Goal: Task Accomplishment & Management: Use online tool/utility

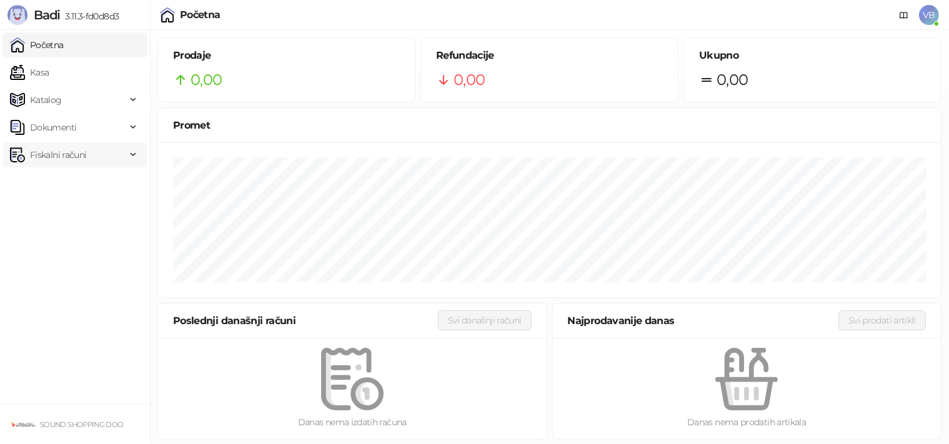
click at [72, 154] on span "Fiskalni računi" at bounding box center [58, 154] width 56 height 25
click at [71, 178] on link "Izdati računi" at bounding box center [49, 182] width 68 height 25
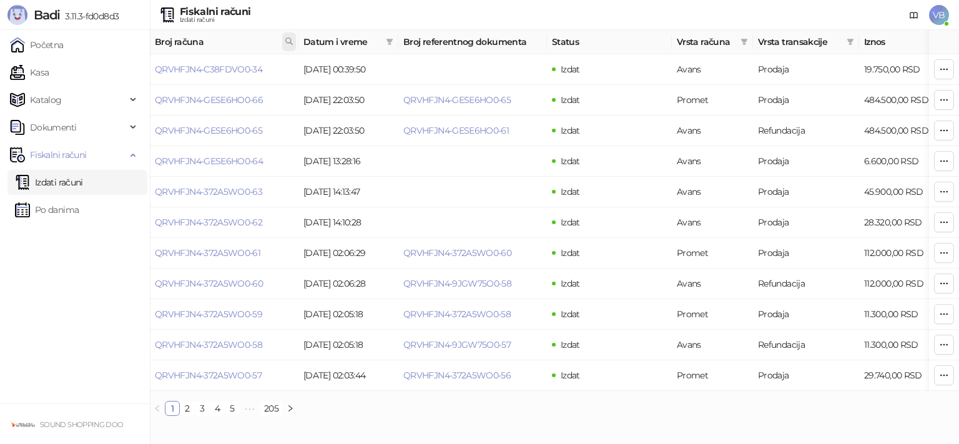
click at [287, 44] on icon at bounding box center [289, 41] width 9 height 9
click at [228, 67] on input "text" at bounding box center [233, 69] width 115 height 20
type input "**********"
click at [272, 96] on button "U redu" at bounding box center [272, 96] width 37 height 15
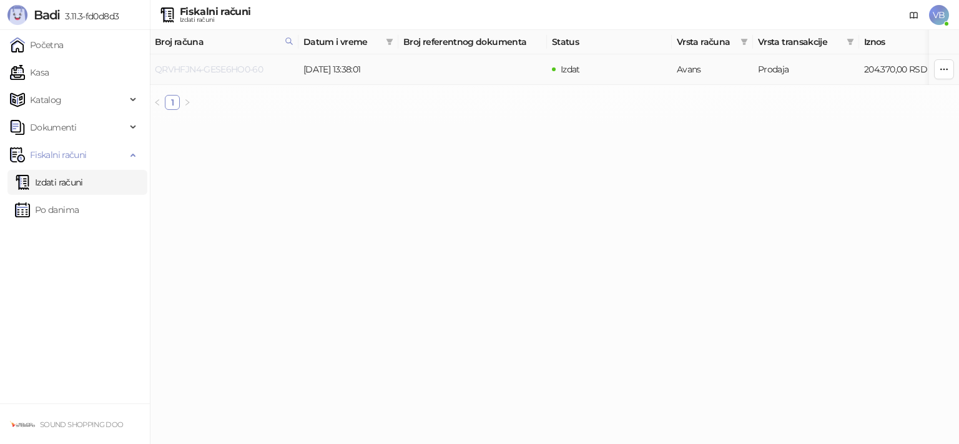
click at [216, 66] on link "QRVHFJN4-GESE6HO0-60" at bounding box center [209, 69] width 108 height 11
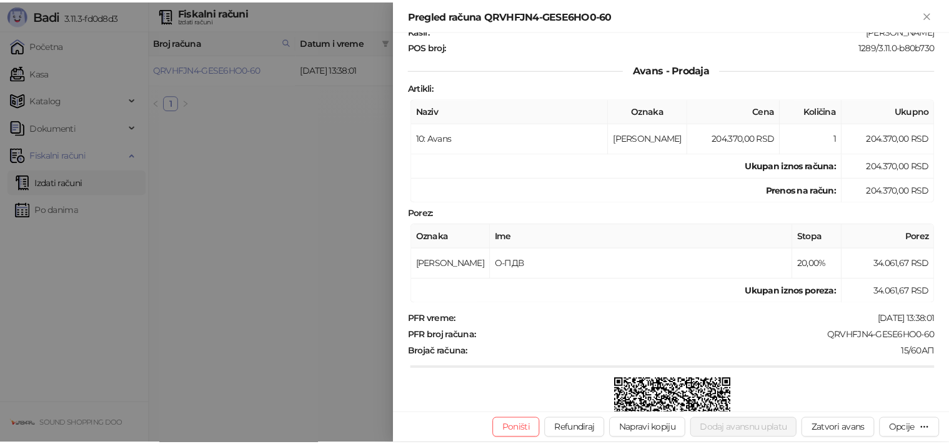
scroll to position [126, 0]
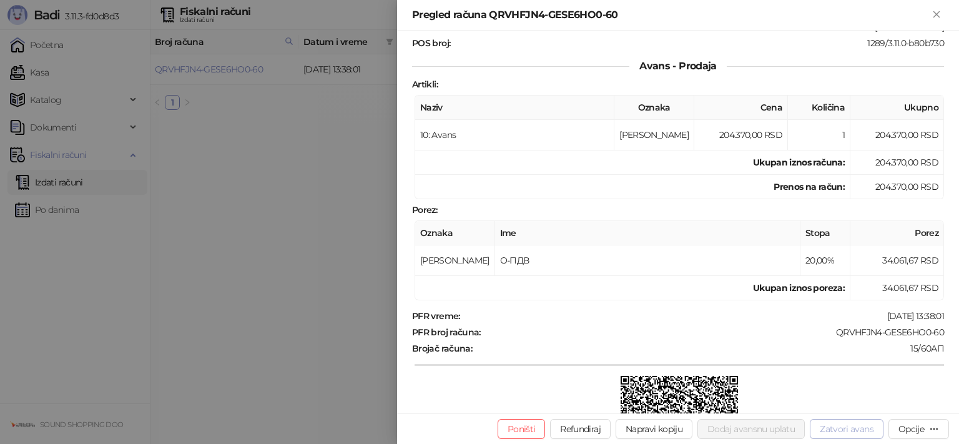
click at [850, 428] on button "Zatvori avans" at bounding box center [847, 429] width 74 height 20
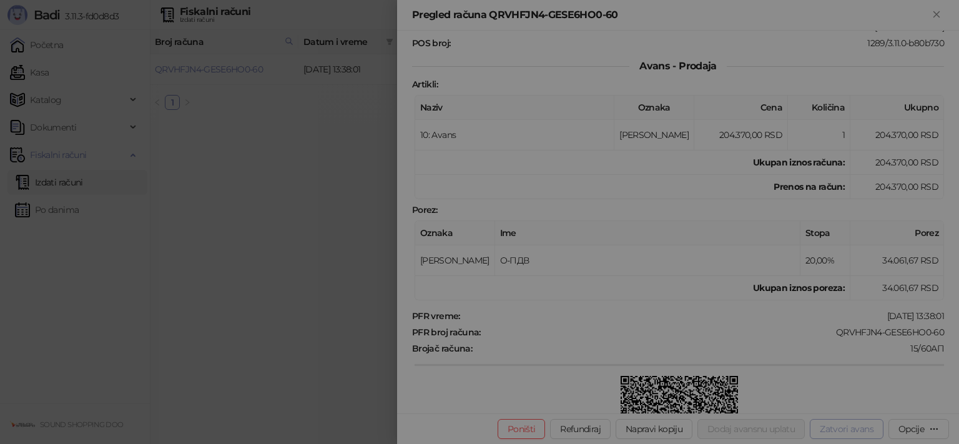
type input "**********"
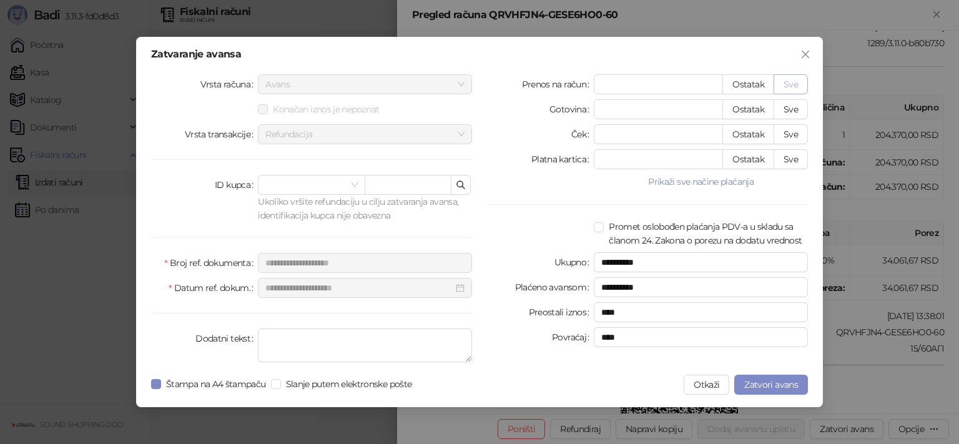
click at [801, 84] on button "Sve" at bounding box center [791, 84] width 34 height 20
click at [773, 386] on span "Zatvori avans" at bounding box center [772, 384] width 54 height 11
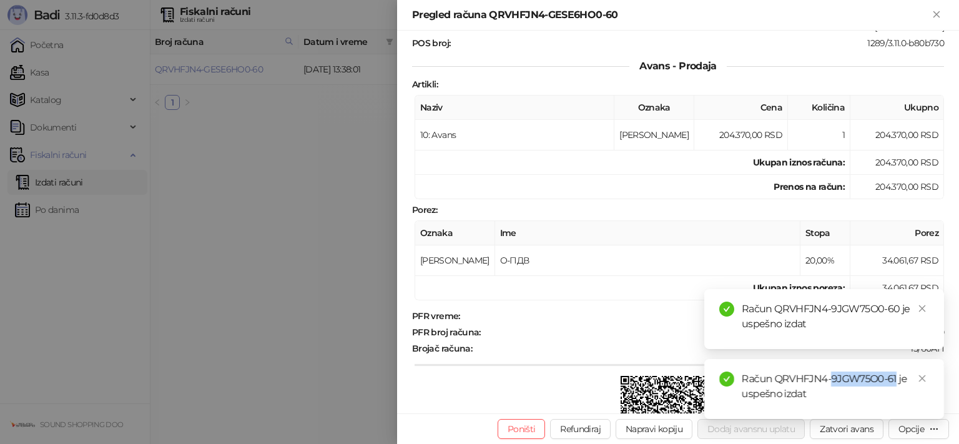
drag, startPoint x: 832, startPoint y: 380, endPoint x: 896, endPoint y: 376, distance: 64.4
click at [896, 376] on div "Račun QRVHFJN4-9JGW75O0-61 je uspešno izdat" at bounding box center [835, 387] width 187 height 30
copy div "9JGW75O0-61"
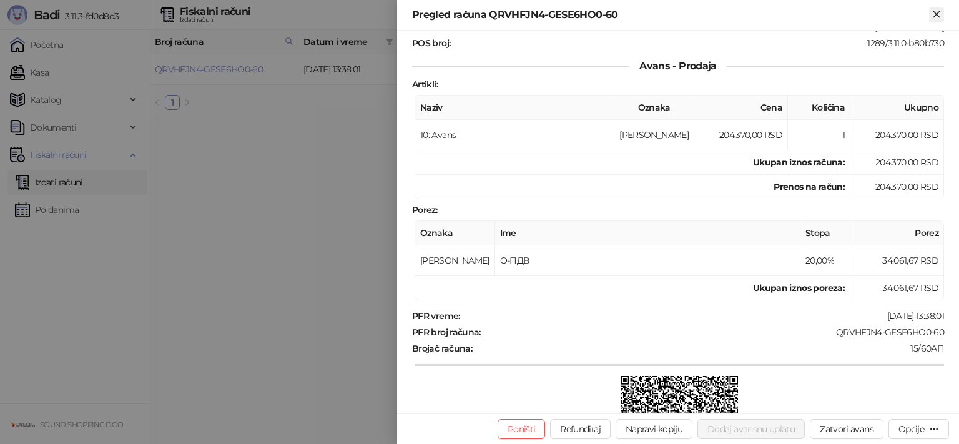
drag, startPoint x: 938, startPoint y: 12, endPoint x: 931, endPoint y: 12, distance: 6.9
click at [938, 12] on icon "Zatvori" at bounding box center [936, 14] width 11 height 11
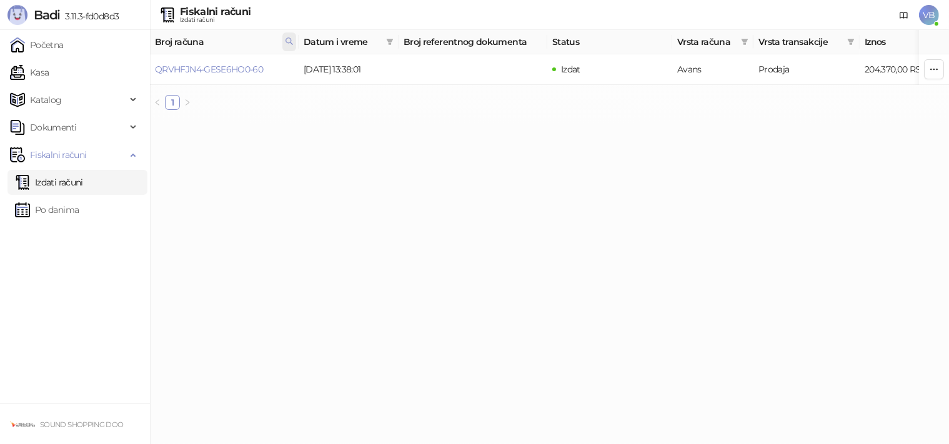
click at [289, 44] on icon at bounding box center [289, 41] width 9 height 9
click at [251, 71] on input "**********" at bounding box center [233, 69] width 115 height 20
type input "*"
paste input "**********"
type input "**********"
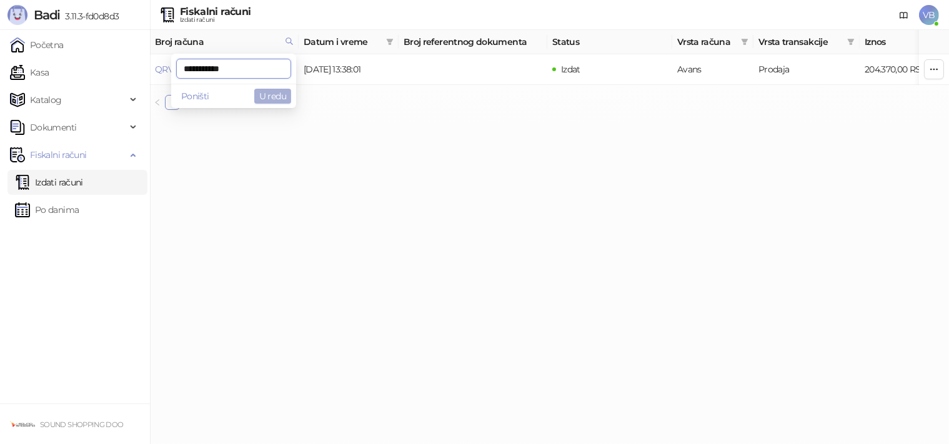
click at [282, 99] on button "U redu" at bounding box center [272, 96] width 37 height 15
click at [225, 71] on link "QRVHFJN4-C38FDVO0-32" at bounding box center [208, 69] width 107 height 11
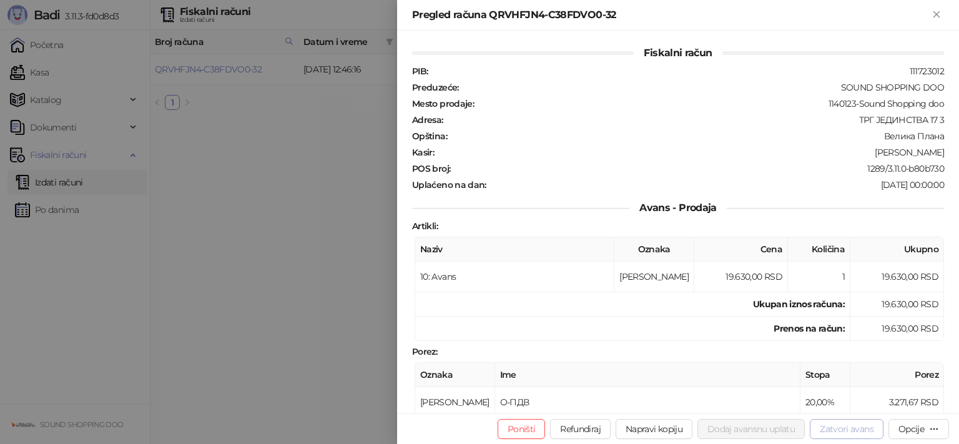
click at [861, 430] on button "Zatvori avans" at bounding box center [847, 429] width 74 height 20
type input "**********"
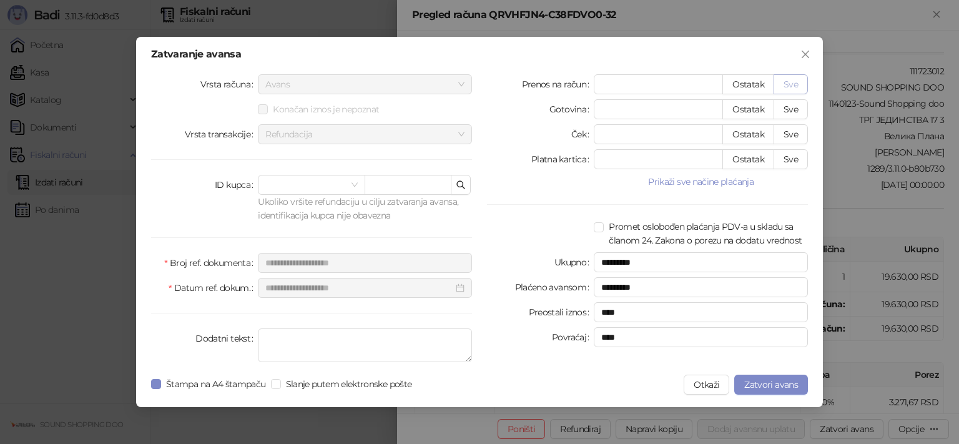
click at [789, 84] on button "Sve" at bounding box center [791, 84] width 34 height 20
click at [776, 386] on span "Zatvori avans" at bounding box center [772, 384] width 54 height 11
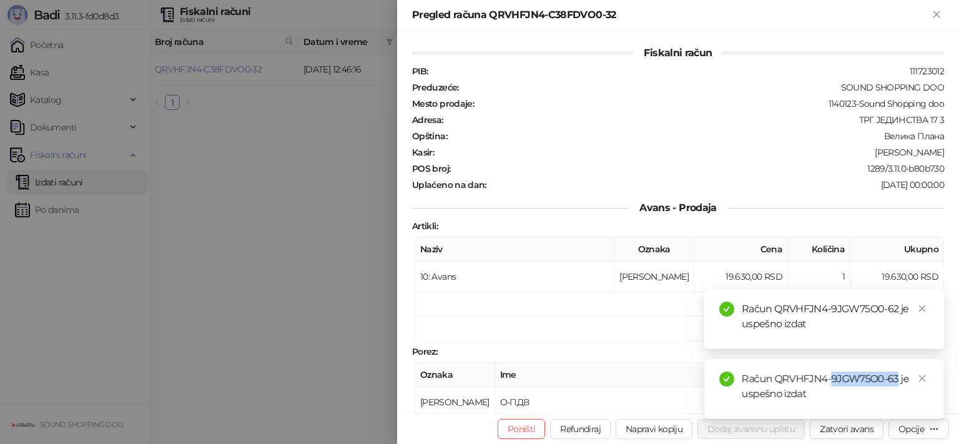
drag, startPoint x: 830, startPoint y: 380, endPoint x: 899, endPoint y: 379, distance: 69.4
click at [899, 379] on div "Račun QRVHFJN4-9JGW75O0-63 je uspešno izdat" at bounding box center [835, 387] width 187 height 30
copy div "9JGW75O0-63"
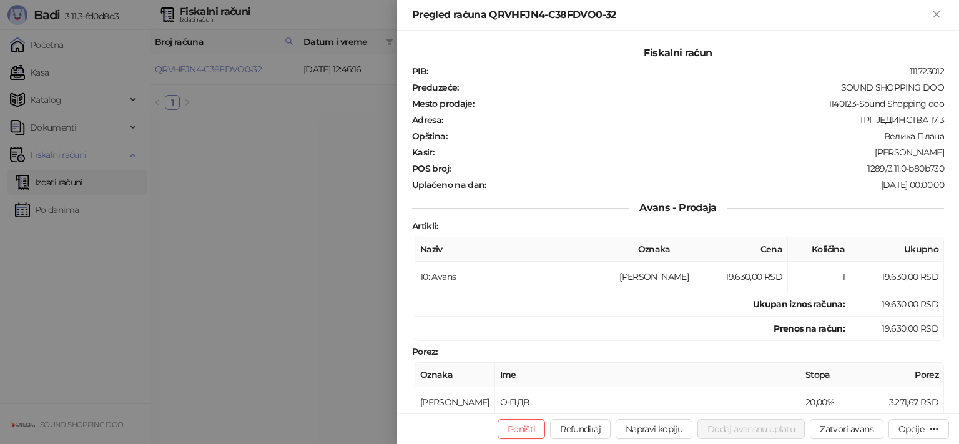
drag, startPoint x: 939, startPoint y: 17, endPoint x: 876, endPoint y: 2, distance: 65.5
click at [940, 17] on icon "Zatvori" at bounding box center [936, 14] width 11 height 11
